Goal: Transaction & Acquisition: Obtain resource

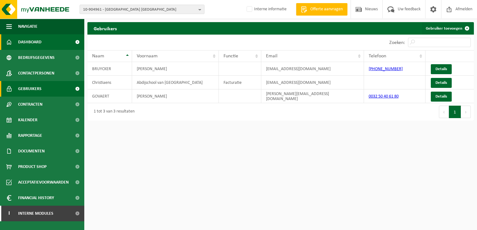
click at [46, 42] on link "Dashboard" at bounding box center [42, 42] width 84 height 16
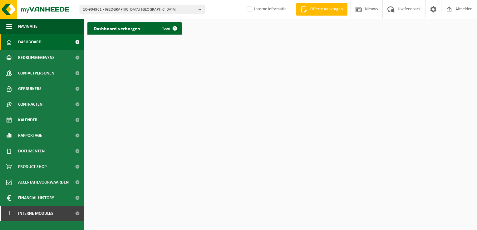
click at [199, 9] on b "button" at bounding box center [201, 9] width 6 height 9
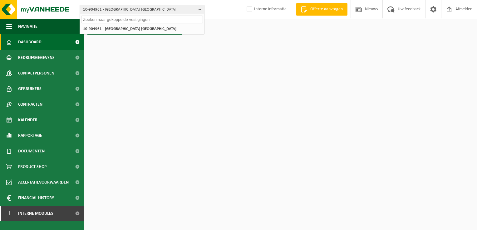
click at [183, 21] on input "text" at bounding box center [142, 20] width 122 height 8
type input "A"
click at [144, 18] on input "text" at bounding box center [142, 20] width 122 height 8
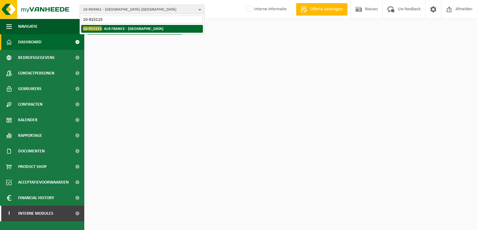
type input "10-915115"
click at [122, 28] on strong "10-915115 - ALB FRANCE - LILLE" at bounding box center [123, 28] width 80 height 5
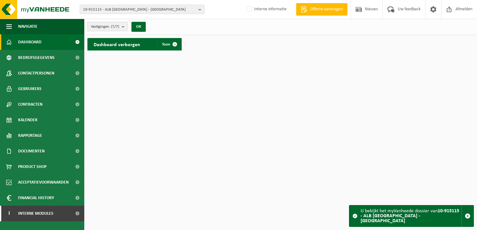
click at [124, 25] on b "submit" at bounding box center [125, 26] width 6 height 9
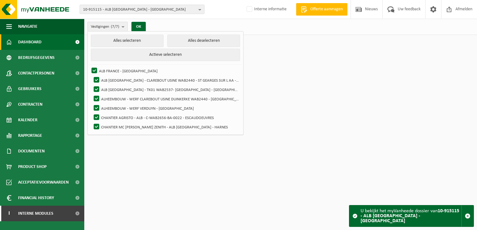
click at [124, 25] on b "submit" at bounding box center [125, 26] width 6 height 9
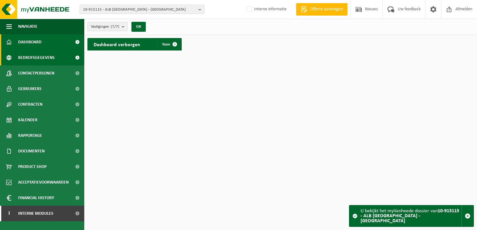
click at [43, 57] on span "Bedrijfsgegevens" at bounding box center [36, 58] width 37 height 16
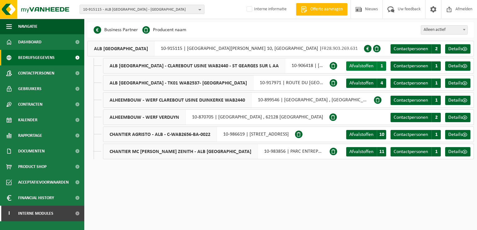
click at [362, 68] on span "Afvalstoffen" at bounding box center [361, 66] width 24 height 5
click at [360, 134] on span "Afvalstoffen" at bounding box center [361, 134] width 24 height 5
click at [361, 151] on span "Afvalstoffen" at bounding box center [361, 151] width 24 height 5
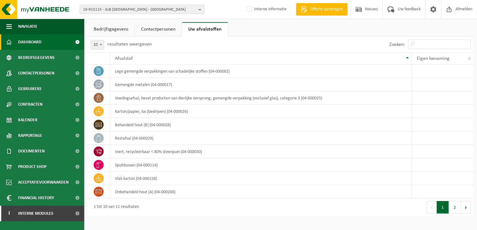
click at [28, 42] on span "Dashboard" at bounding box center [29, 42] width 23 height 16
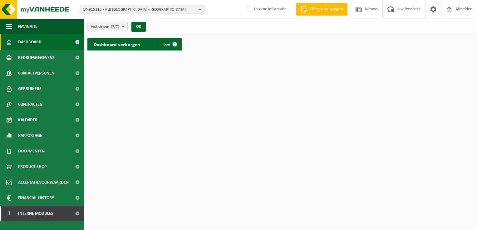
click at [199, 8] on b "button" at bounding box center [201, 9] width 6 height 9
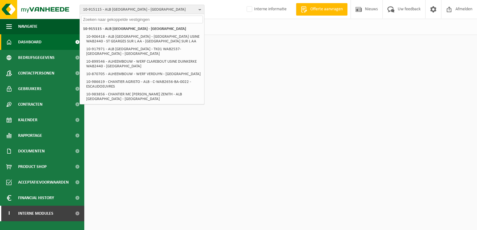
click at [175, 20] on input "text" at bounding box center [142, 20] width 122 height 8
paste input "10-833114"
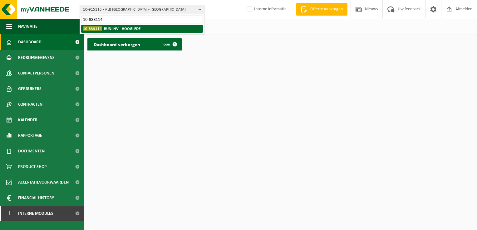
type input "10-833114"
click at [134, 26] on strong "10-833114 - BUNI NV - HOOGLEDE" at bounding box center [111, 28] width 57 height 5
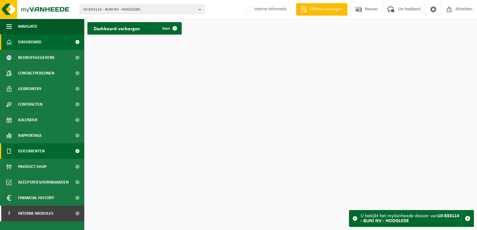
click at [36, 149] on span "Documenten" at bounding box center [31, 152] width 27 height 16
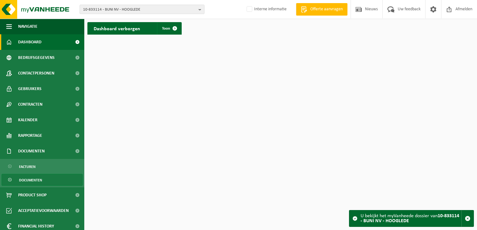
click at [36, 179] on span "Documenten" at bounding box center [30, 180] width 23 height 12
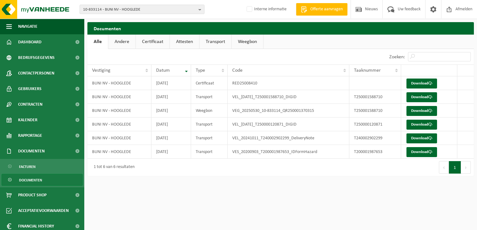
click at [149, 42] on link "Certificaat" at bounding box center [153, 42] width 34 height 14
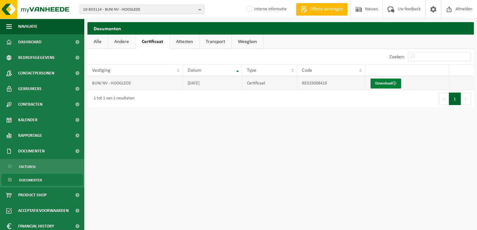
click at [391, 85] on link "Download" at bounding box center [385, 84] width 31 height 10
